Goal: Transaction & Acquisition: Book appointment/travel/reservation

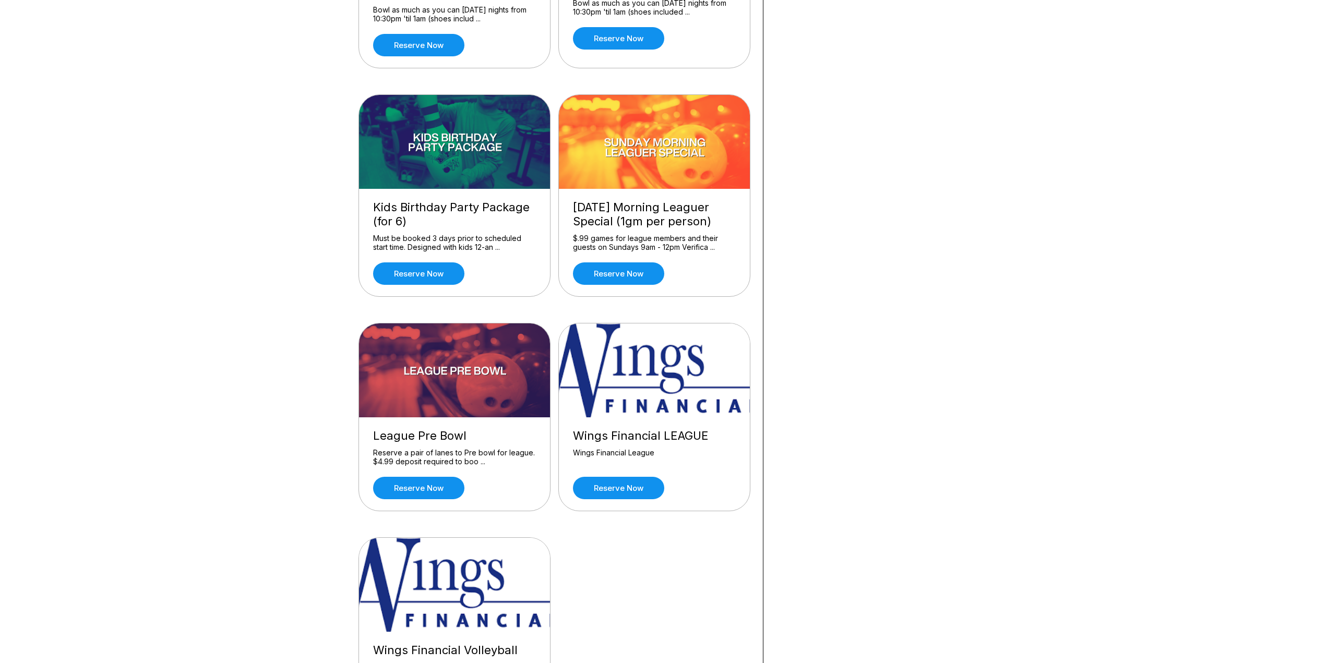
scroll to position [939, 0]
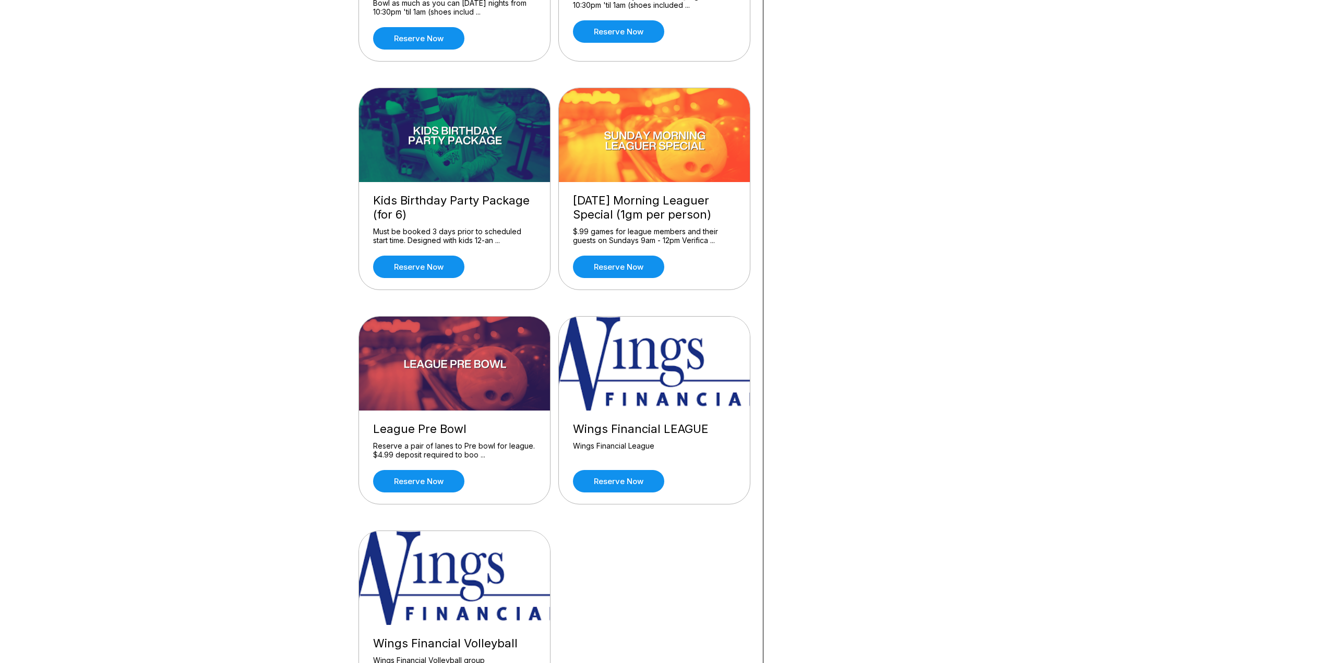
drag, startPoint x: 233, startPoint y: 473, endPoint x: 495, endPoint y: 481, distance: 262.5
click at [495, 481] on div "Reserve now" at bounding box center [454, 481] width 163 height 22
click at [414, 481] on link "Reserve now" at bounding box center [418, 481] width 91 height 22
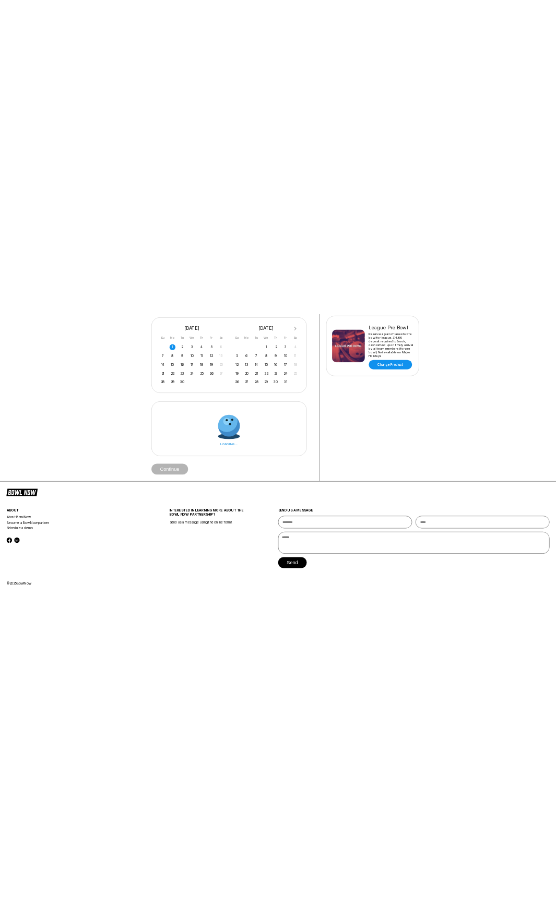
scroll to position [0, 0]
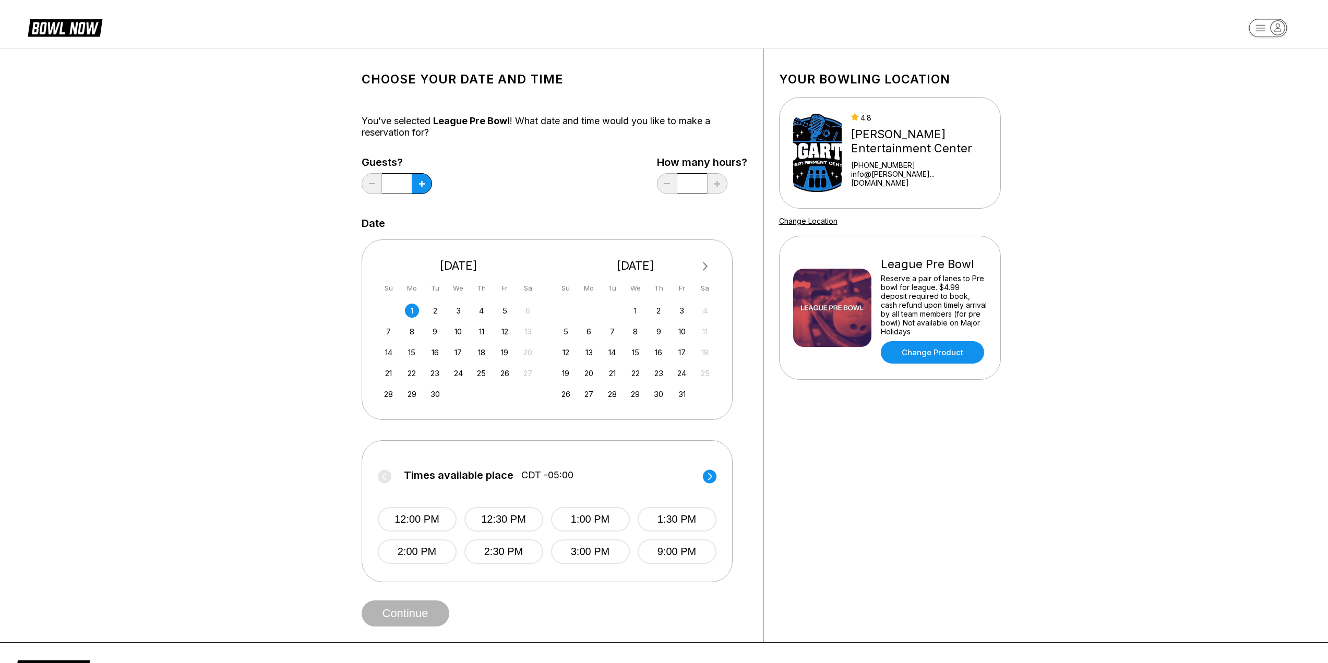
click at [693, 188] on input "*" at bounding box center [692, 183] width 30 height 21
click at [580, 193] on div "Guests? * How many hours? *" at bounding box center [555, 178] width 386 height 43
click at [875, 483] on div "Your bowling location 4.8 [PERSON_NAME][GEOGRAPHIC_DATA] [PHONE_NUMBER] info@[P…" at bounding box center [889, 346] width 253 height 594
click at [419, 525] on button "12:00 PM" at bounding box center [417, 519] width 79 height 25
click at [400, 609] on button "Continue" at bounding box center [406, 614] width 88 height 26
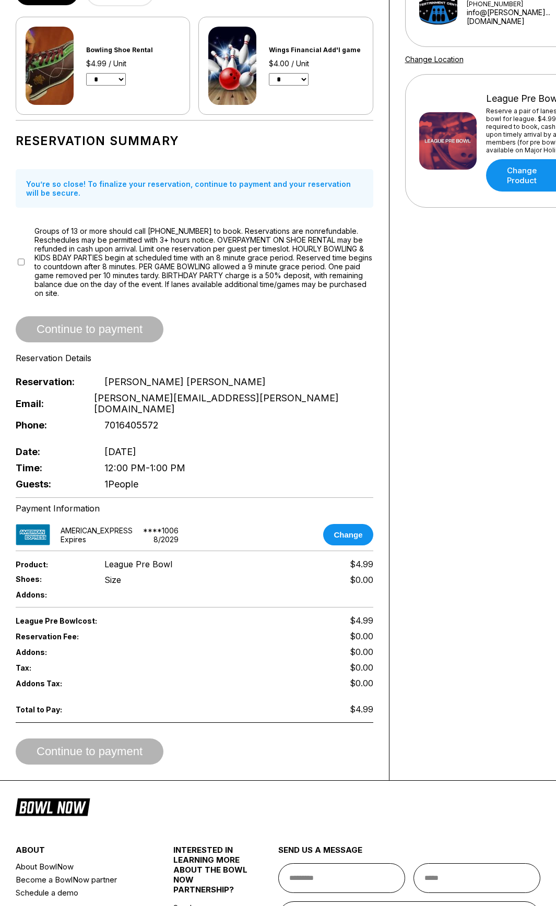
scroll to position [157, 0]
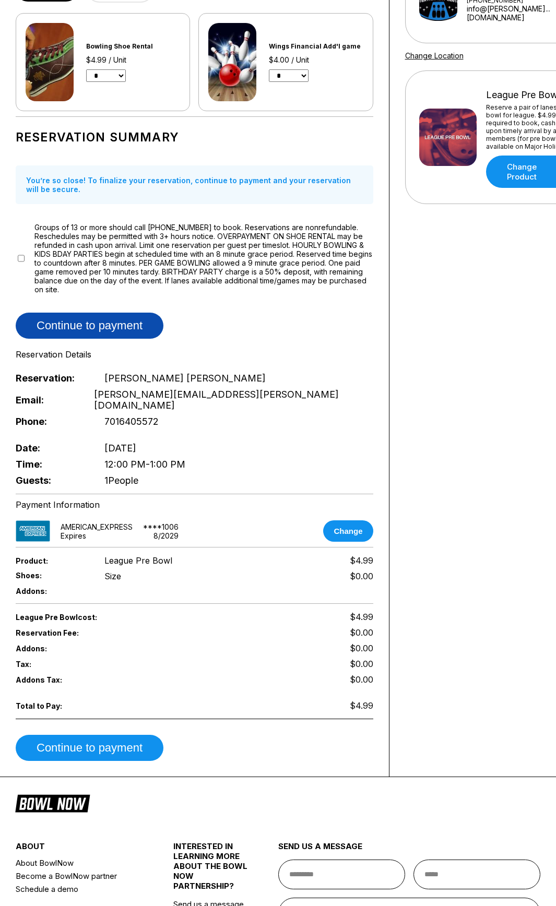
click at [101, 326] on button "Continue to payment" at bounding box center [90, 326] width 148 height 26
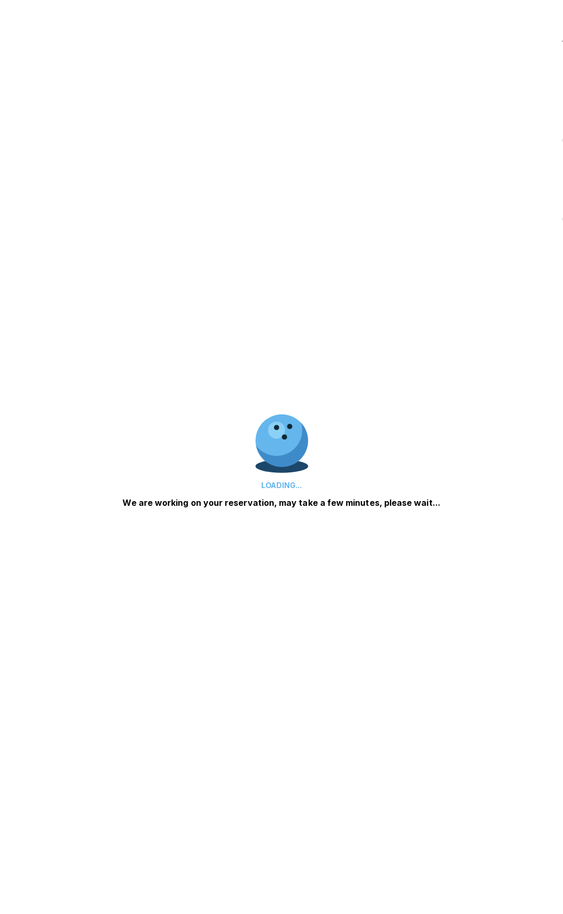
scroll to position [0, 0]
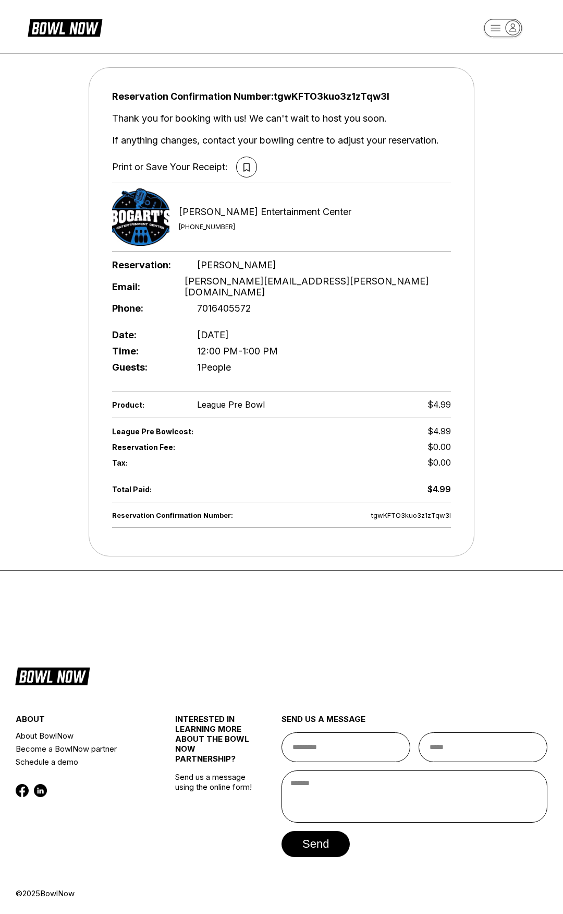
click at [2, 183] on div "Reservation Confirmation Number: tgwKFTO3kuo3z1zTqw3I Thank you for booking wit…" at bounding box center [281, 349] width 563 height 602
